Goal: Book appointment/travel/reservation

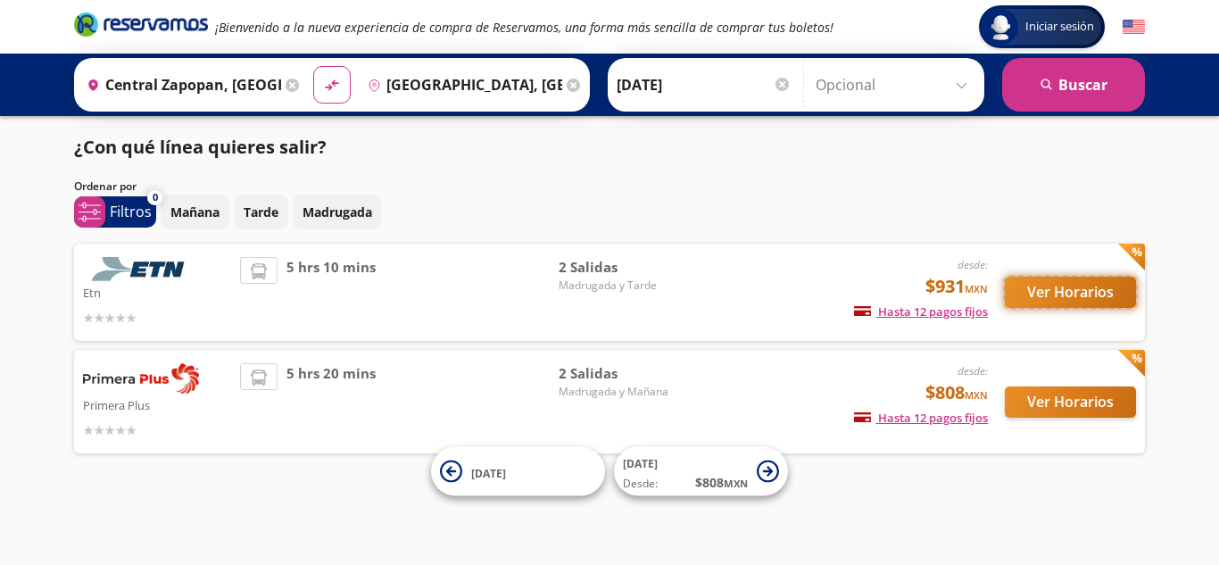
click at [1050, 305] on button "Ver Horarios" at bounding box center [1069, 292] width 131 height 31
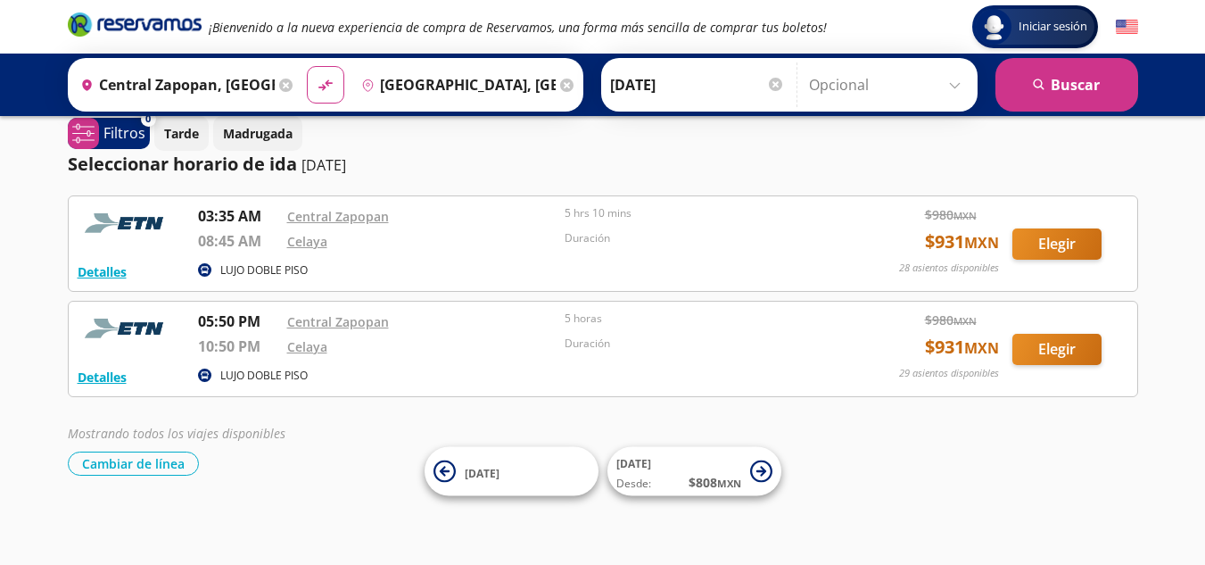
scroll to position [4, 0]
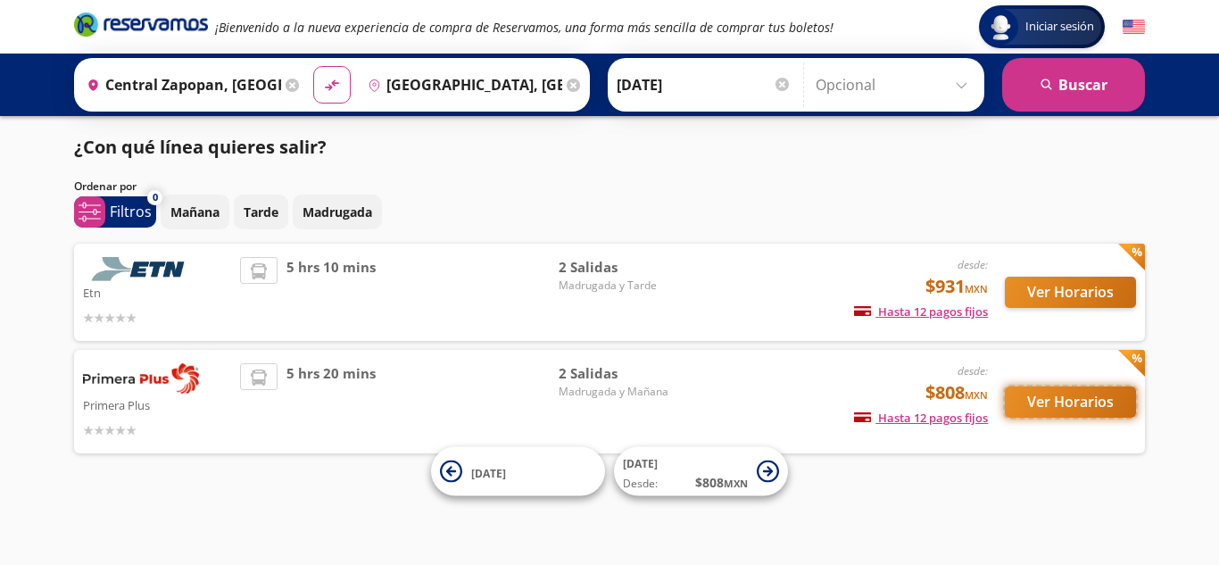
click at [1029, 404] on button "Ver Horarios" at bounding box center [1069, 401] width 131 height 31
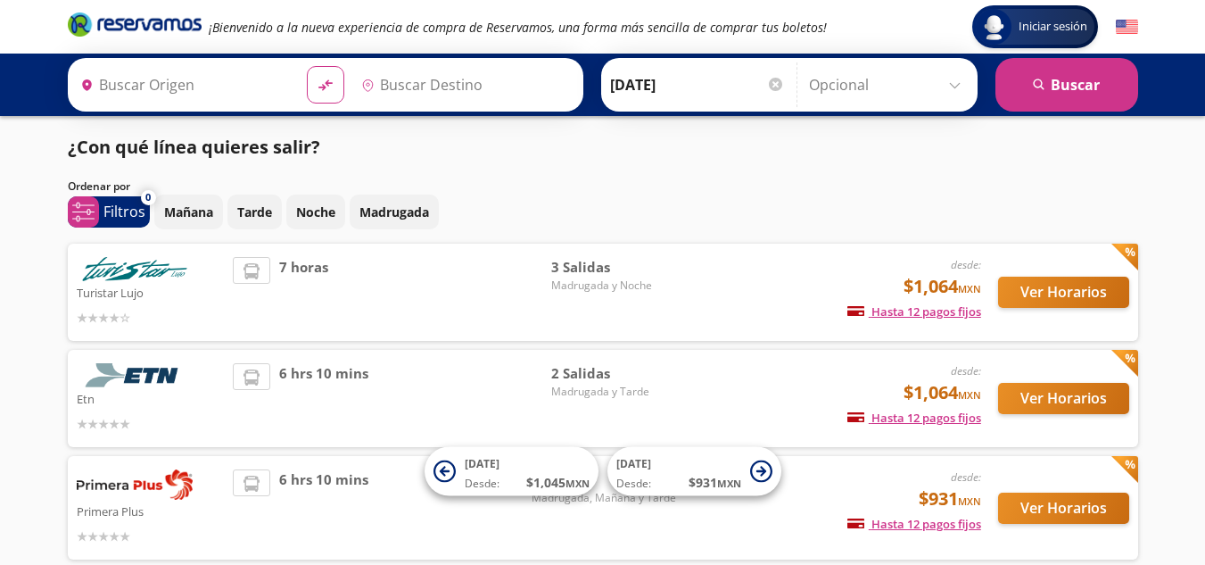
type input "Central Zapopan, [GEOGRAPHIC_DATA]"
type input "Querétaro, Querétaro"
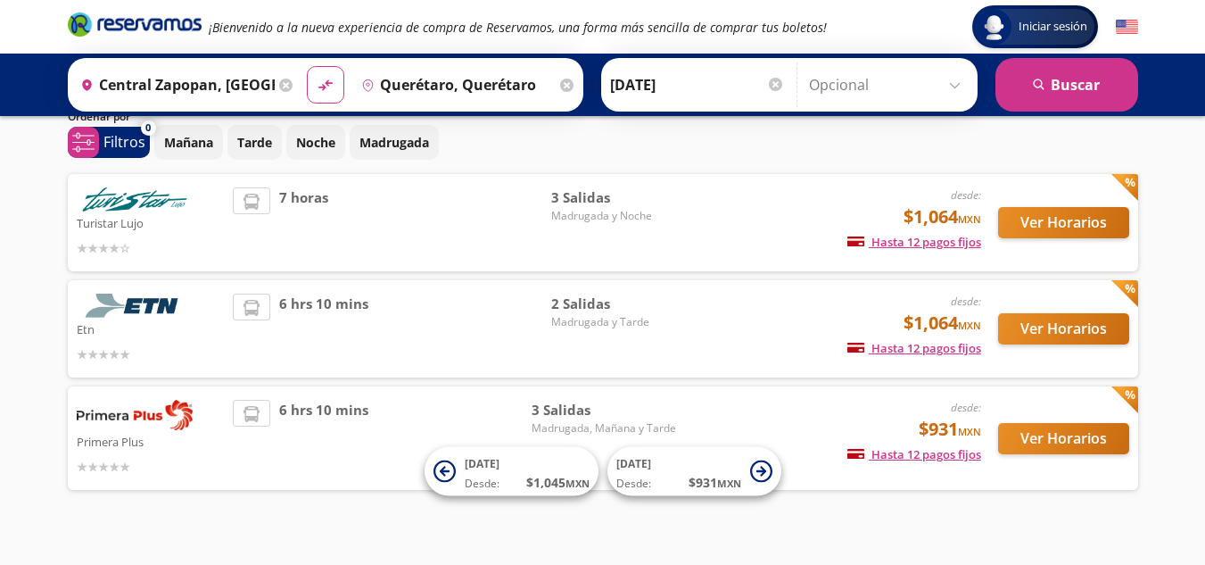
scroll to position [93, 0]
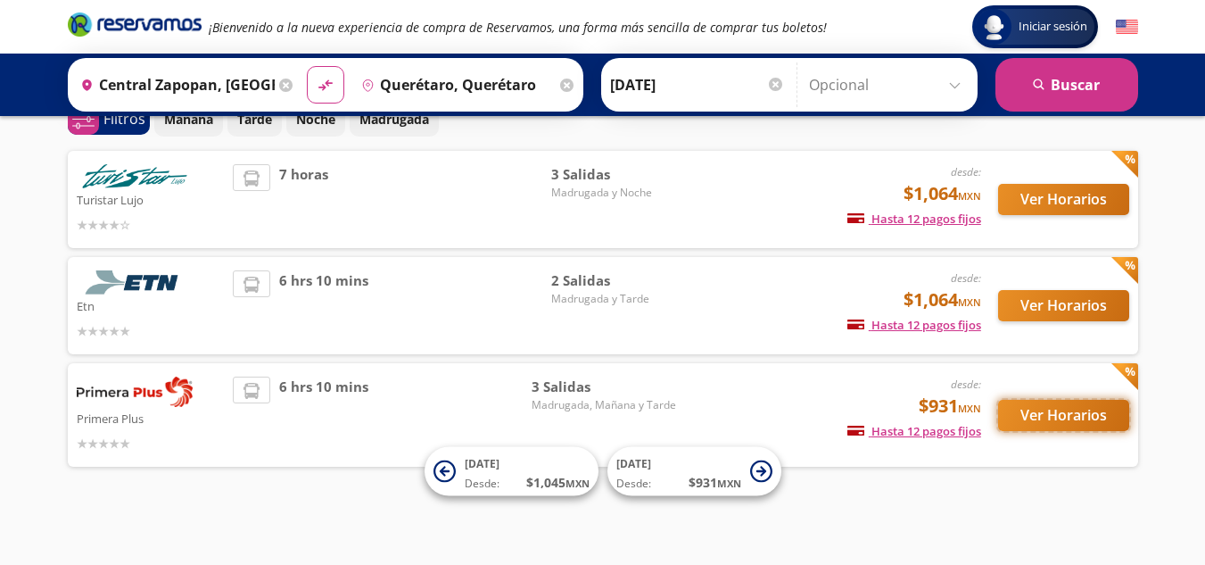
click at [1088, 426] on button "Ver Horarios" at bounding box center [1063, 415] width 131 height 31
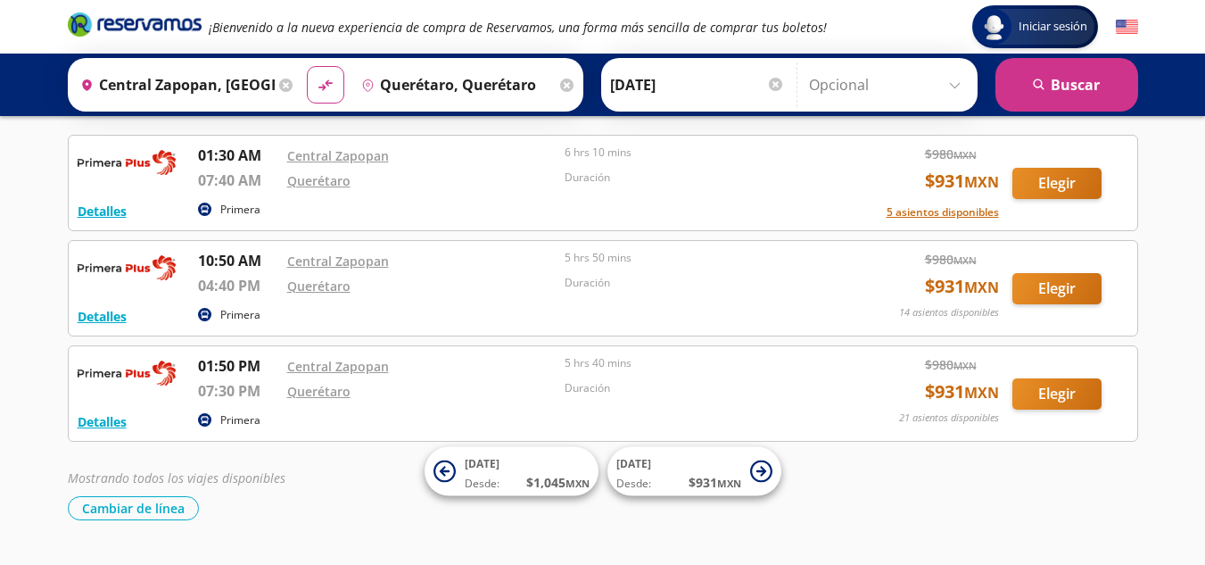
scroll to position [76, 0]
